Goal: Task Accomplishment & Management: Complete application form

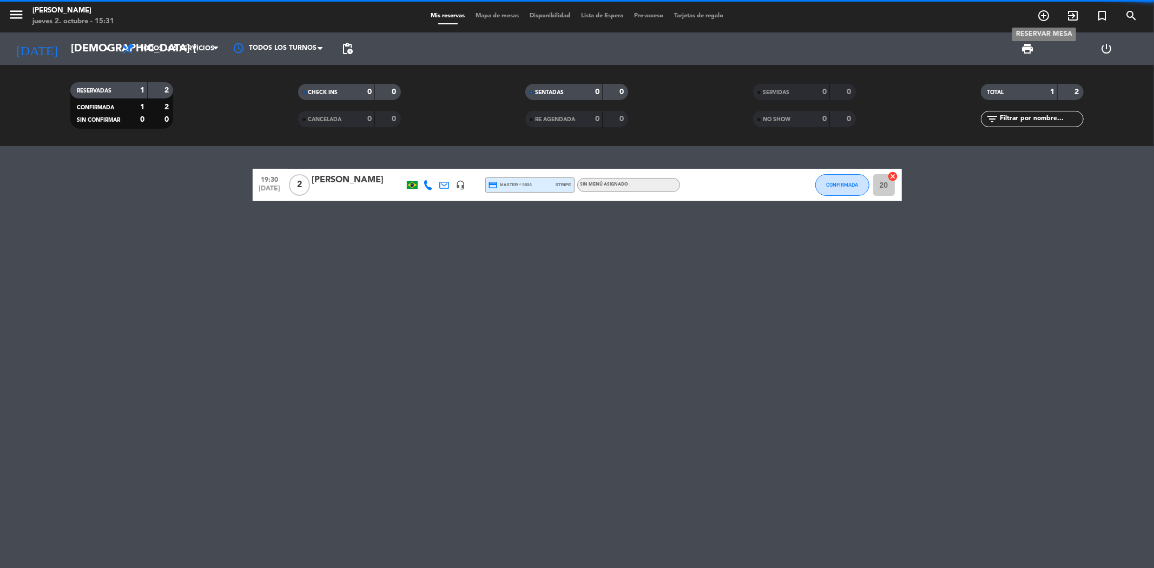
click at [1041, 17] on icon "add_circle_outline" at bounding box center [1043, 15] width 13 height 13
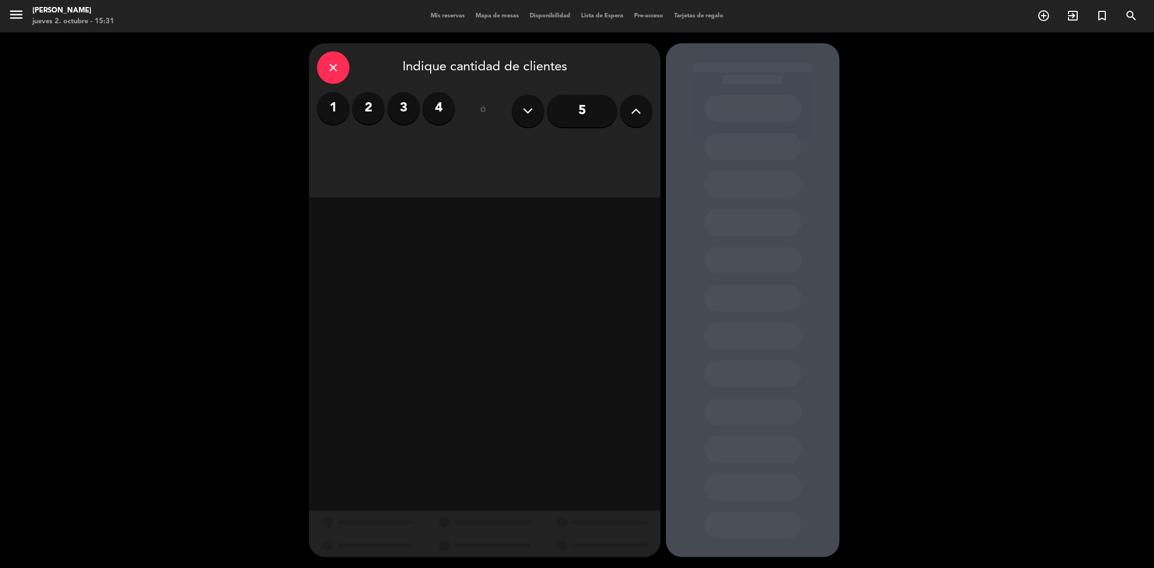
click at [437, 98] on label "4" at bounding box center [439, 108] width 32 height 32
click at [522, 154] on div "Cena" at bounding box center [569, 148] width 167 height 22
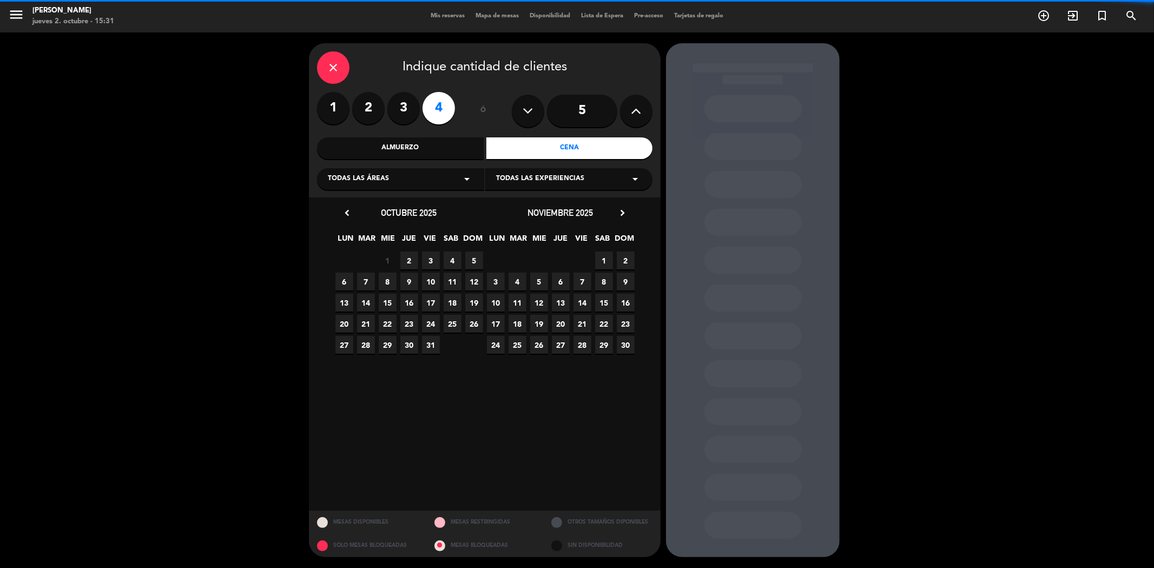
click at [506, 180] on span "Todas las experiencias" at bounding box center [540, 179] width 88 height 11
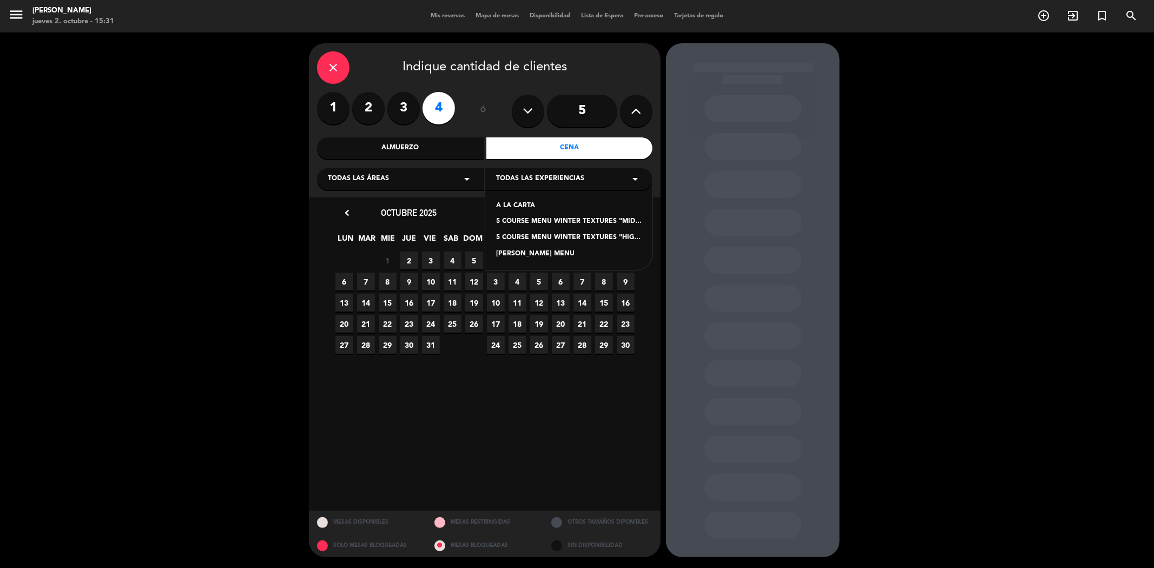
click at [516, 206] on div "A LA CARTA" at bounding box center [569, 206] width 146 height 11
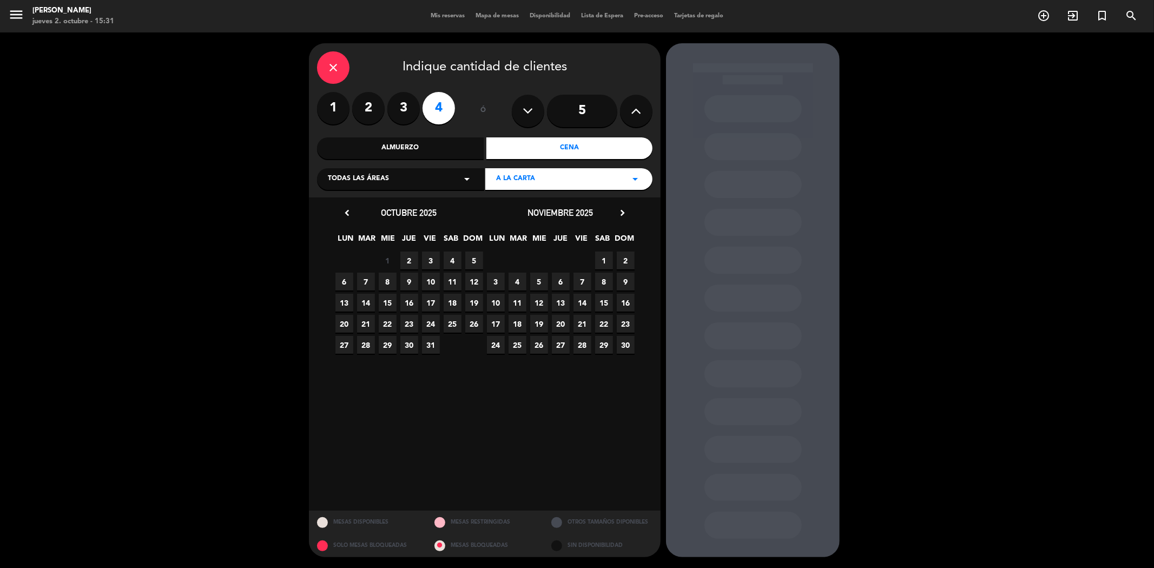
click at [408, 262] on span "2" at bounding box center [409, 261] width 18 height 18
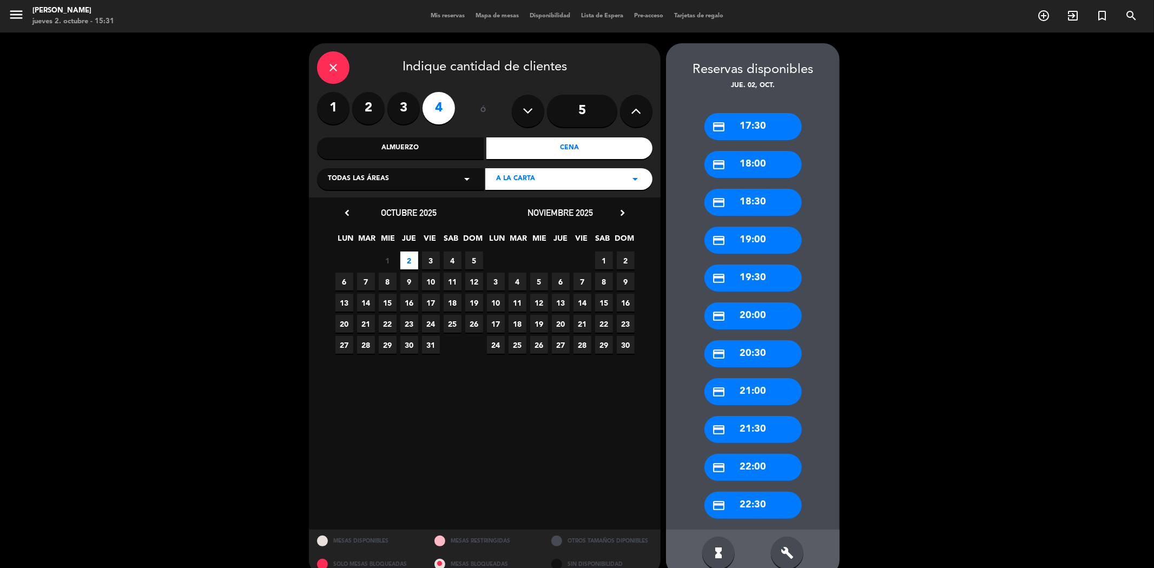
click at [749, 358] on div "credit_card 20:30" at bounding box center [752, 353] width 97 height 27
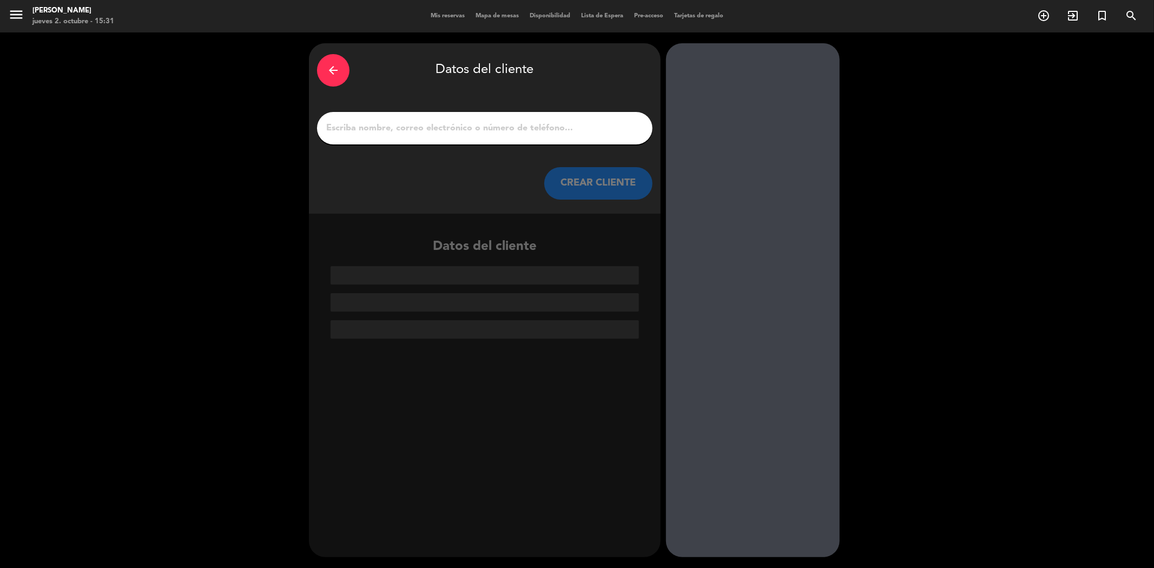
click at [457, 134] on input "1" at bounding box center [484, 128] width 319 height 15
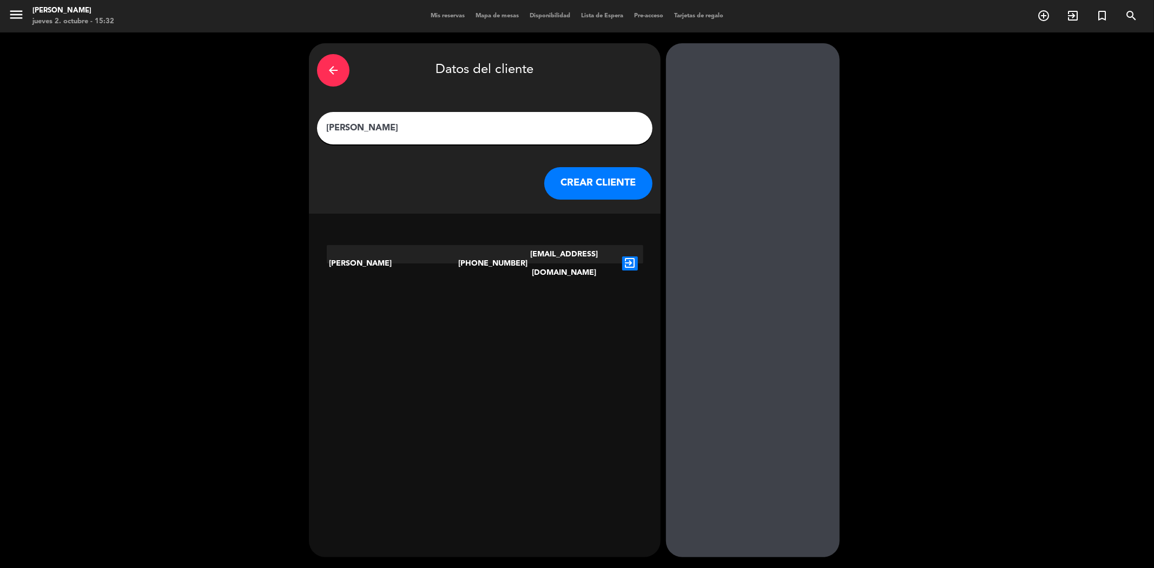
click at [368, 131] on input "[PERSON_NAME]" at bounding box center [484, 128] width 319 height 15
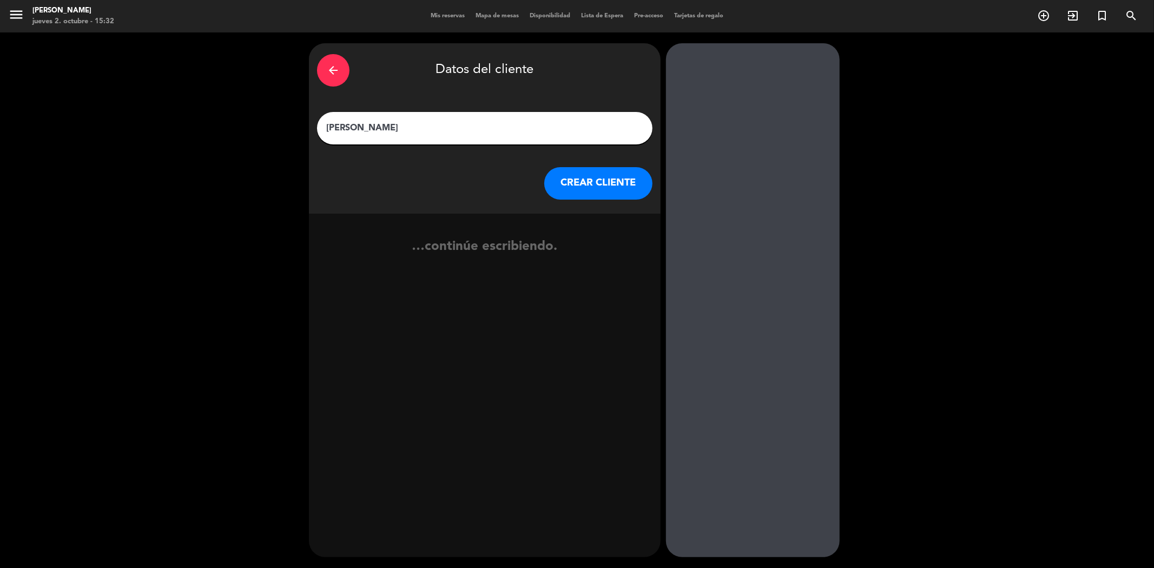
type input "[PERSON_NAME]"
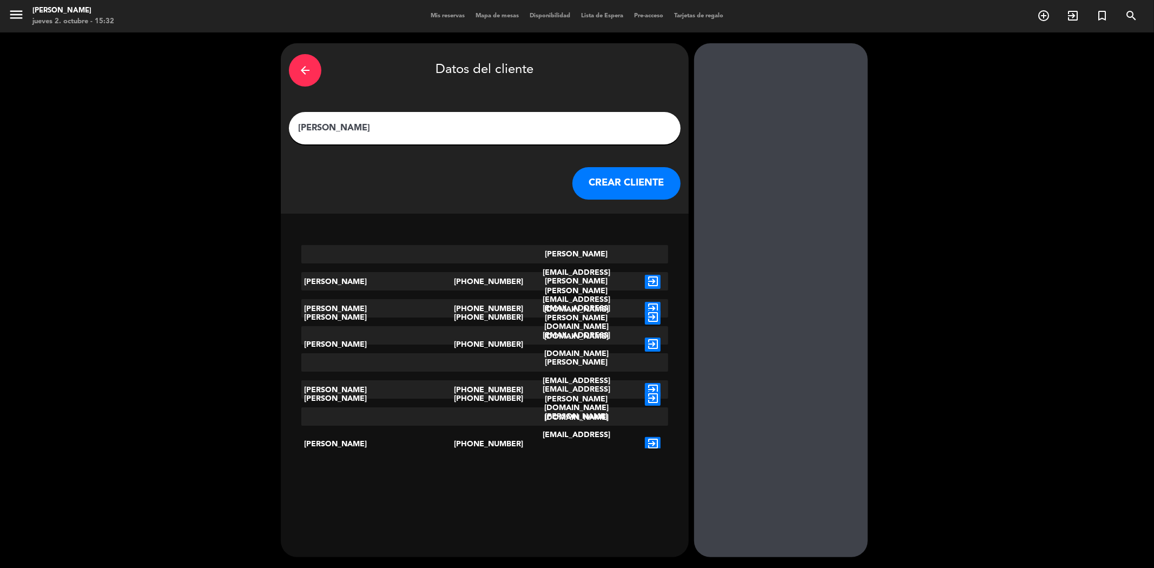
click at [577, 184] on button "CREAR CLIENTE" at bounding box center [626, 183] width 108 height 32
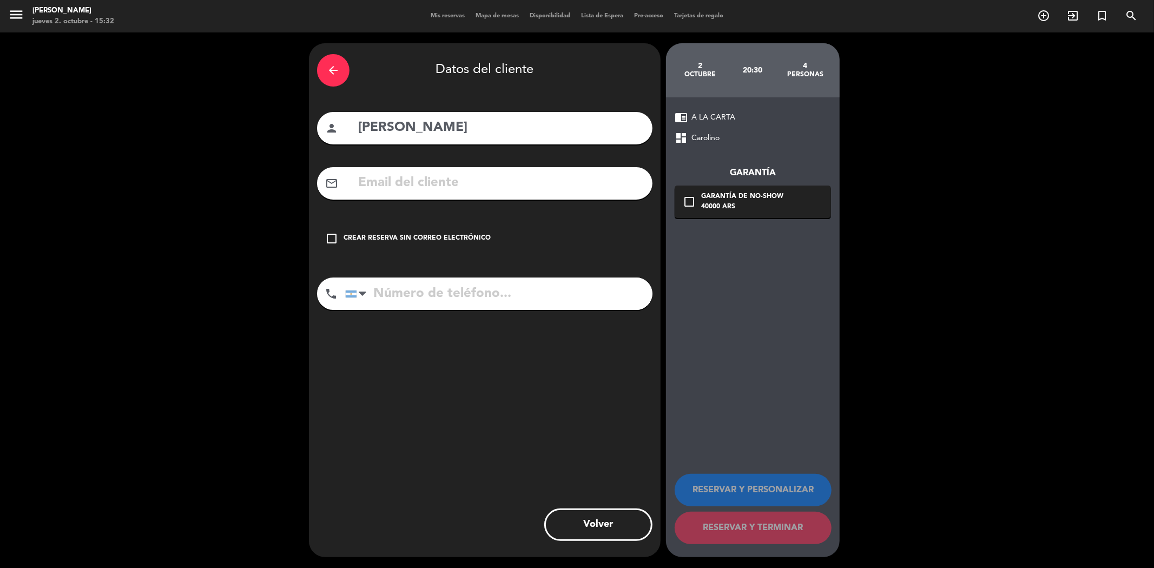
click at [482, 188] on input "text" at bounding box center [500, 183] width 287 height 22
click at [490, 294] on input "tel" at bounding box center [498, 294] width 307 height 32
click at [430, 242] on div "Crear reserva sin correo electrónico" at bounding box center [417, 238] width 147 height 11
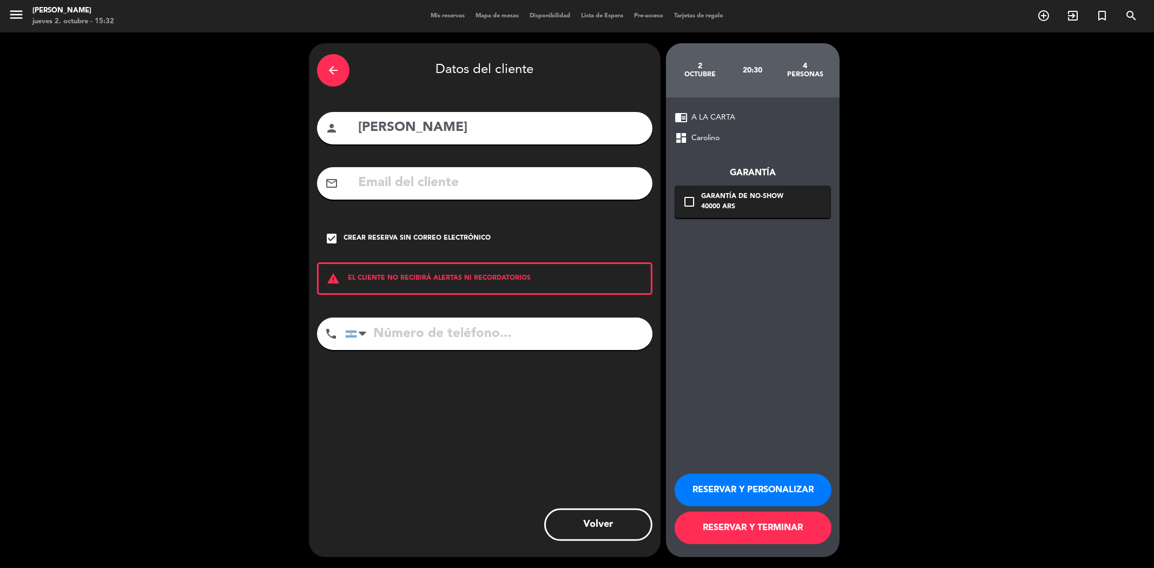
click at [701, 531] on button "RESERVAR Y TERMINAR" at bounding box center [753, 528] width 157 height 32
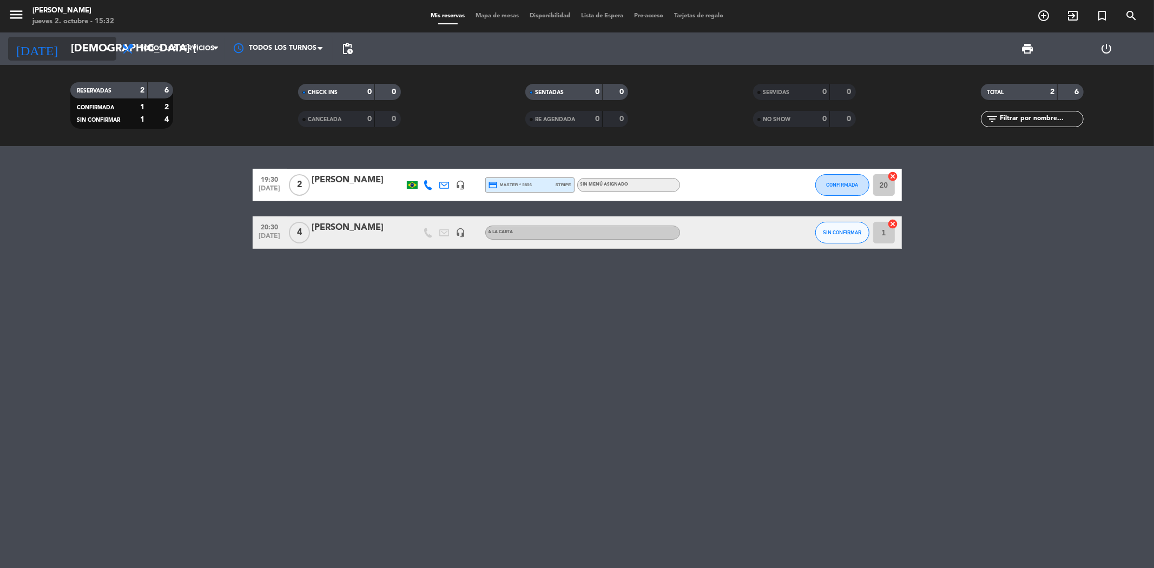
click at [67, 48] on input "[DEMOGRAPHIC_DATA] [DATE]" at bounding box center [133, 49] width 137 height 24
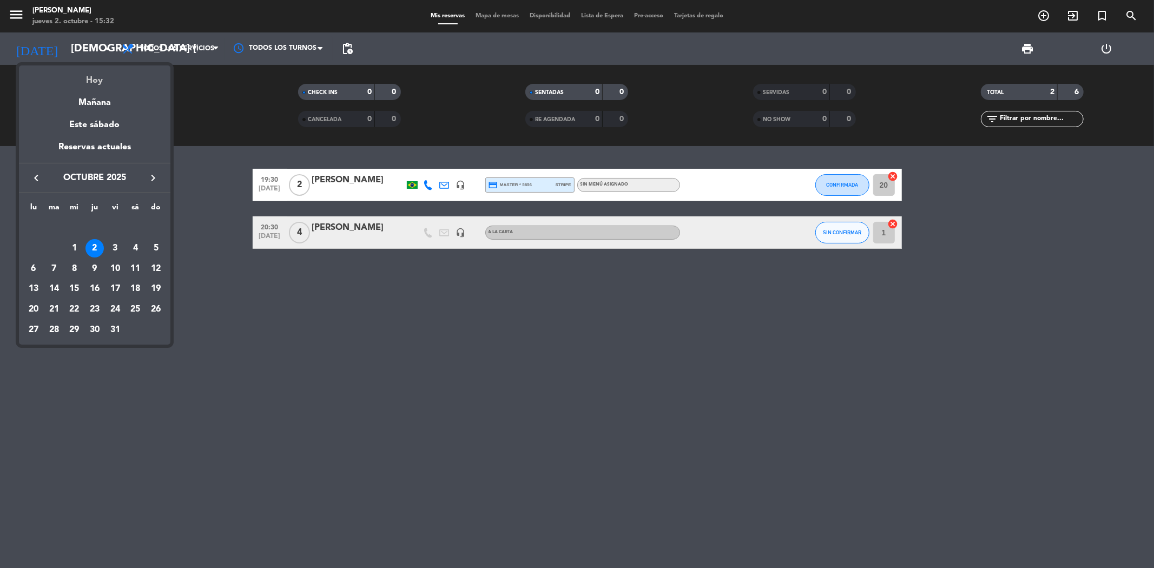
click at [92, 79] on div "Hoy" at bounding box center [94, 76] width 151 height 22
